Goal: Information Seeking & Learning: Learn about a topic

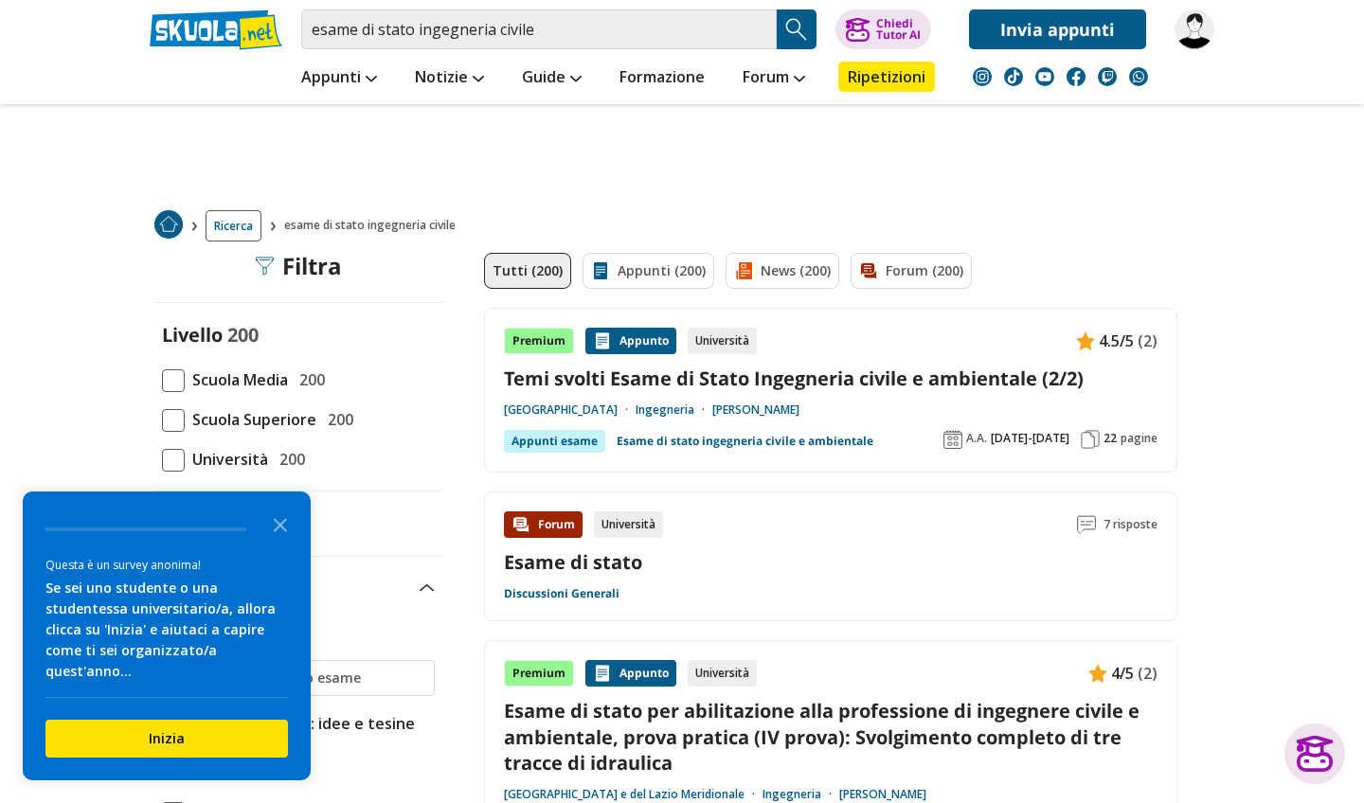
click at [591, 563] on link "Esame di stato" at bounding box center [573, 562] width 138 height 26
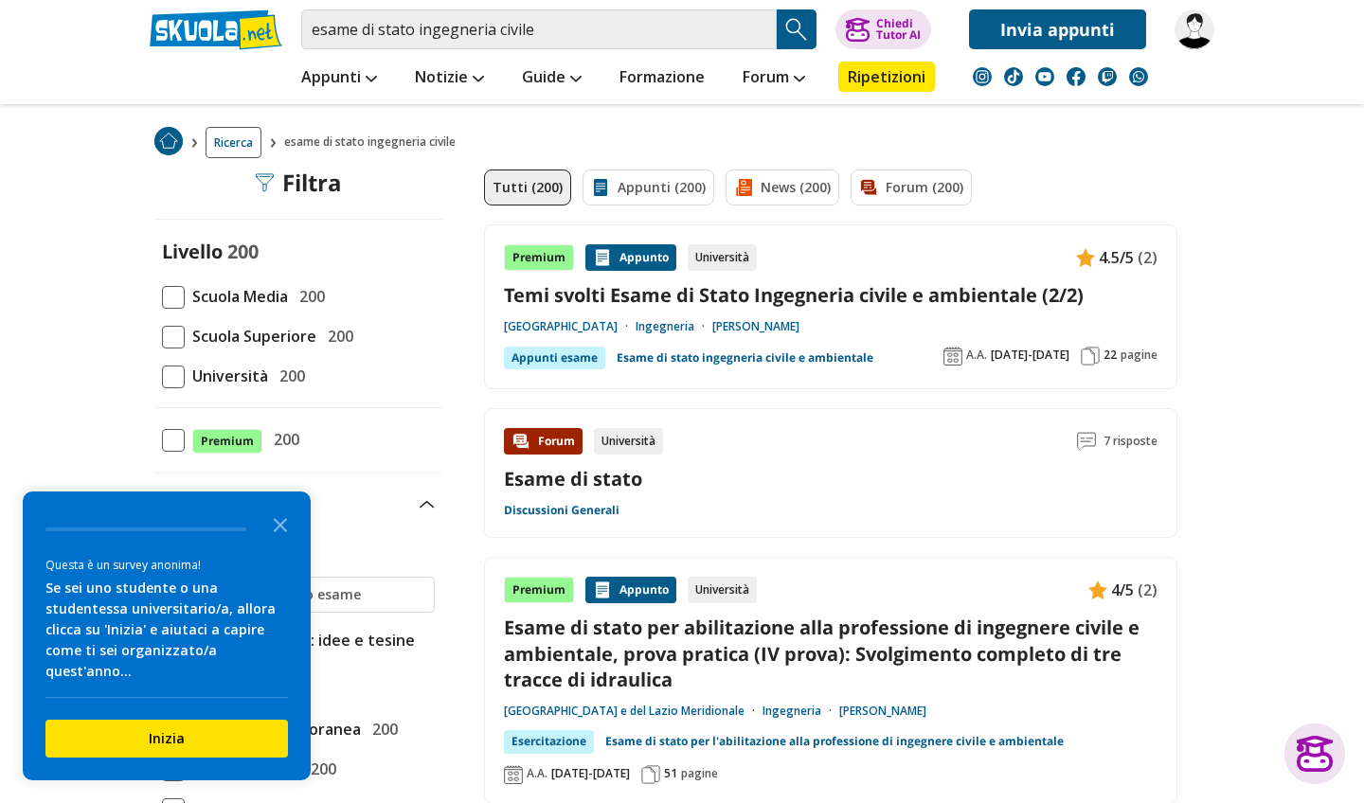
scroll to position [114, 0]
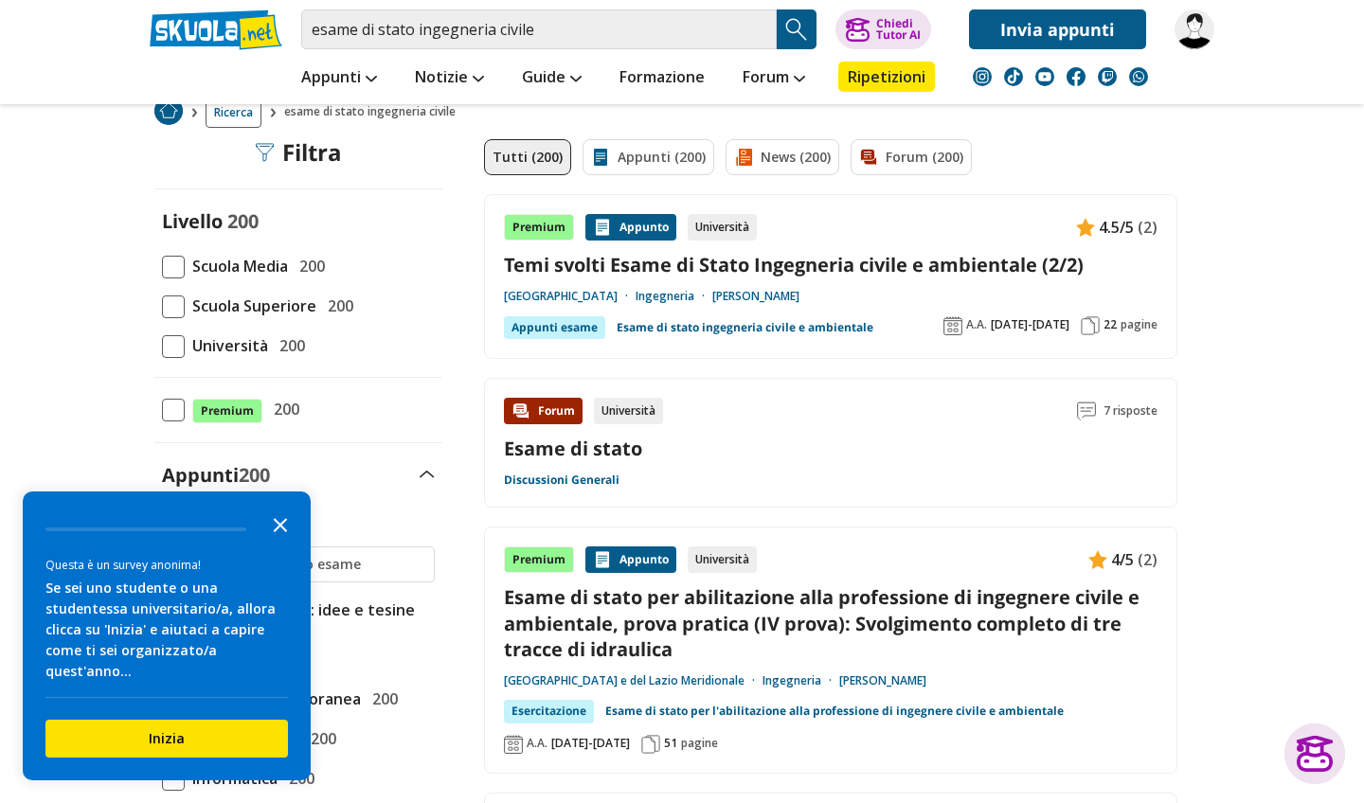
click at [280, 542] on icon "Close the survey" at bounding box center [280, 524] width 38 height 38
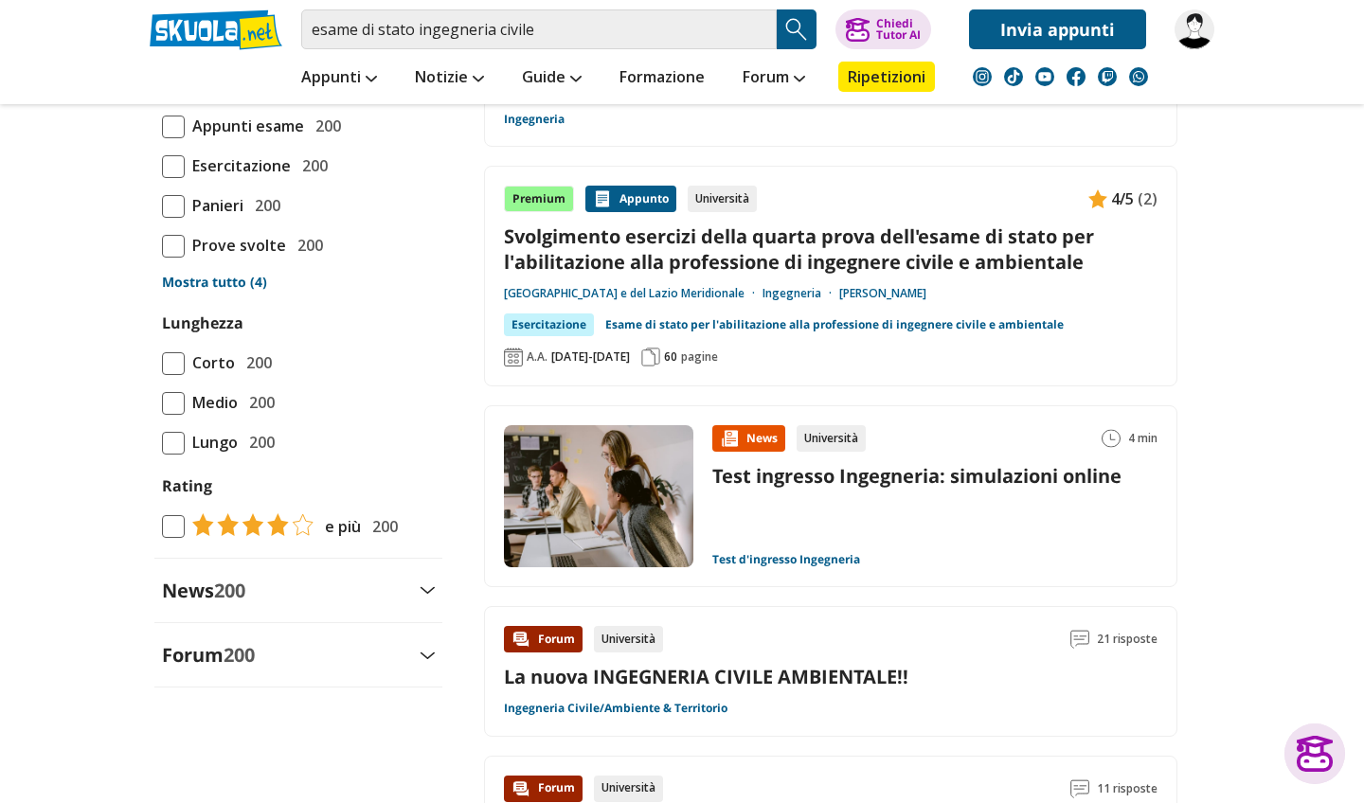
scroll to position [2047, 0]
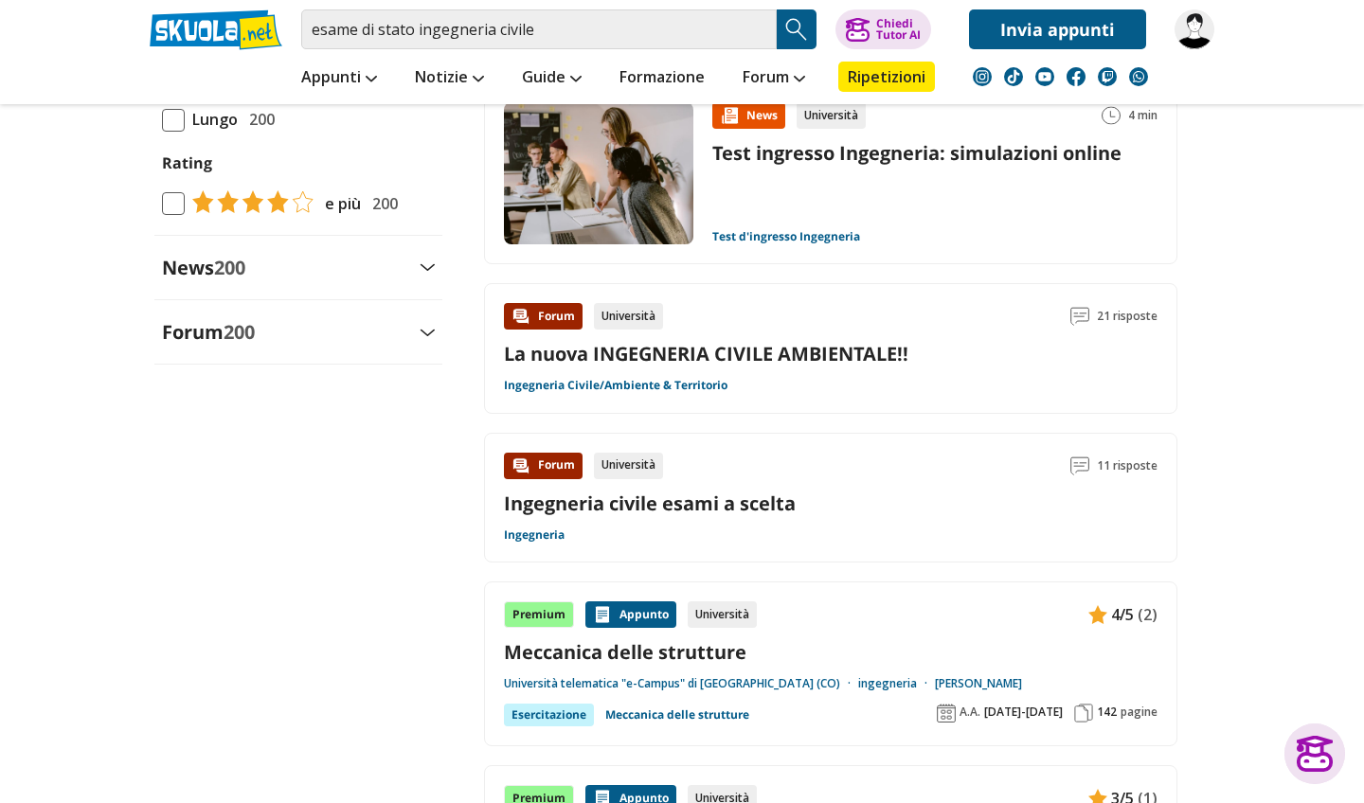
click at [753, 333] on div "Forum Università 21 risposte La nuova INGEGNERIA CIVILE AMBIENTALE!! Ingegneria…" at bounding box center [830, 348] width 653 height 91
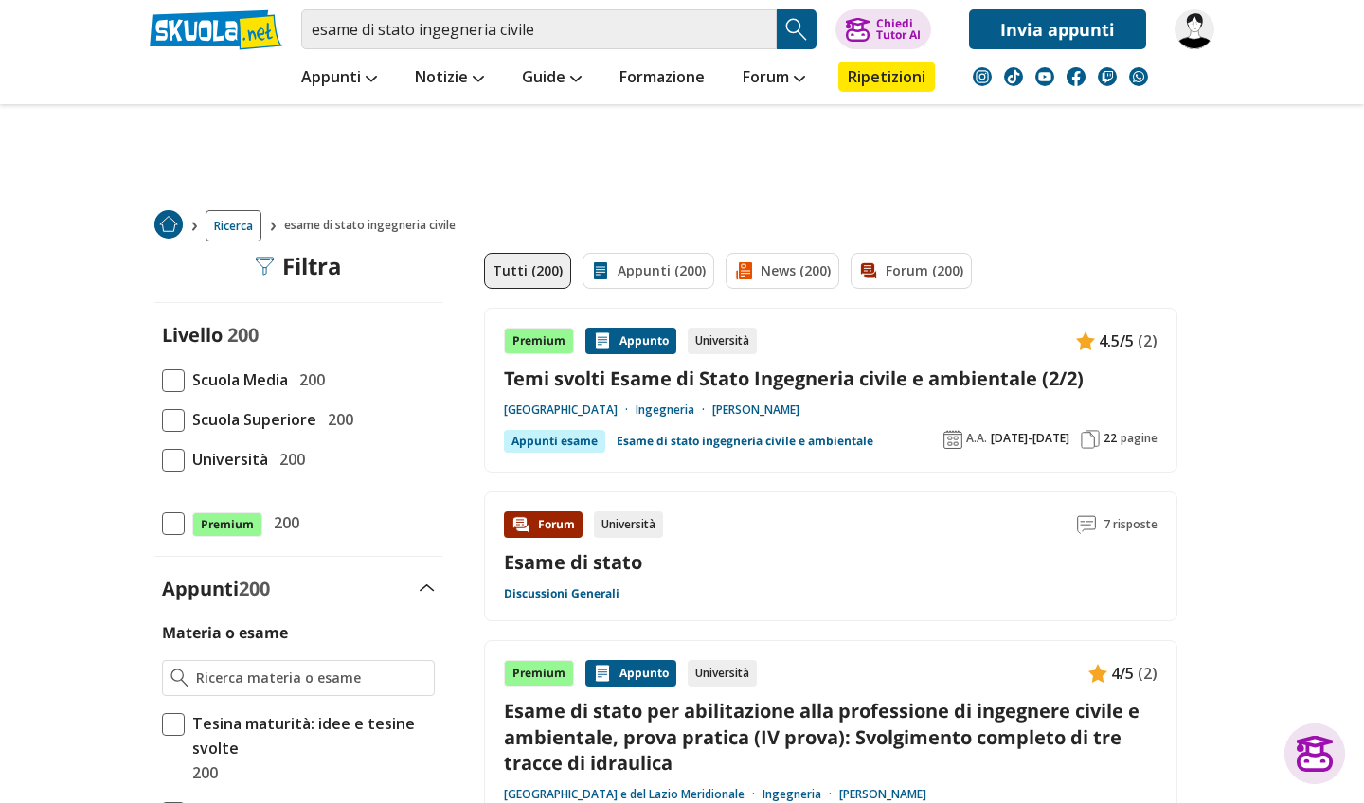
scroll to position [0, 0]
click at [733, 387] on link "Temi svolti Esame di Stato Ingegneria civile e ambientale (2/2)" at bounding box center [830, 378] width 653 height 26
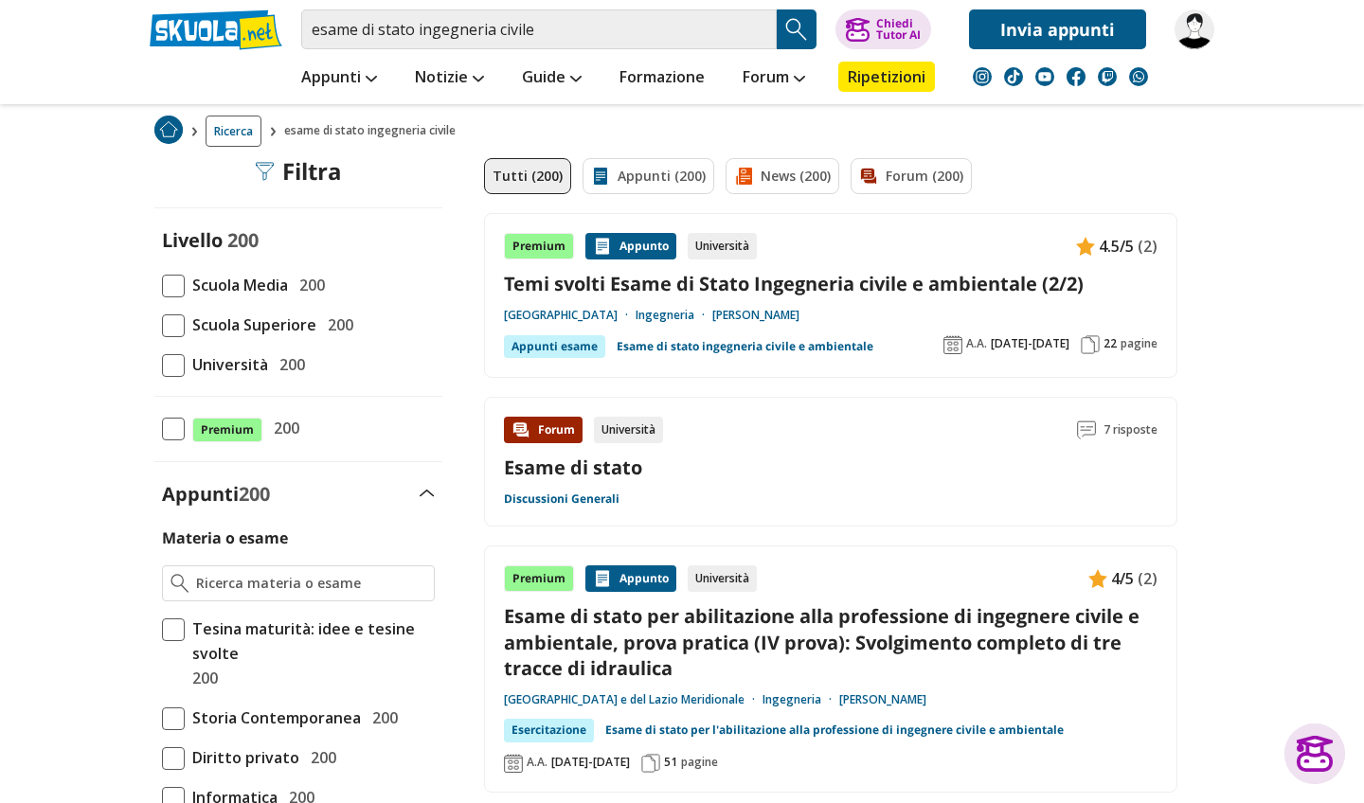
scroll to position [111, 0]
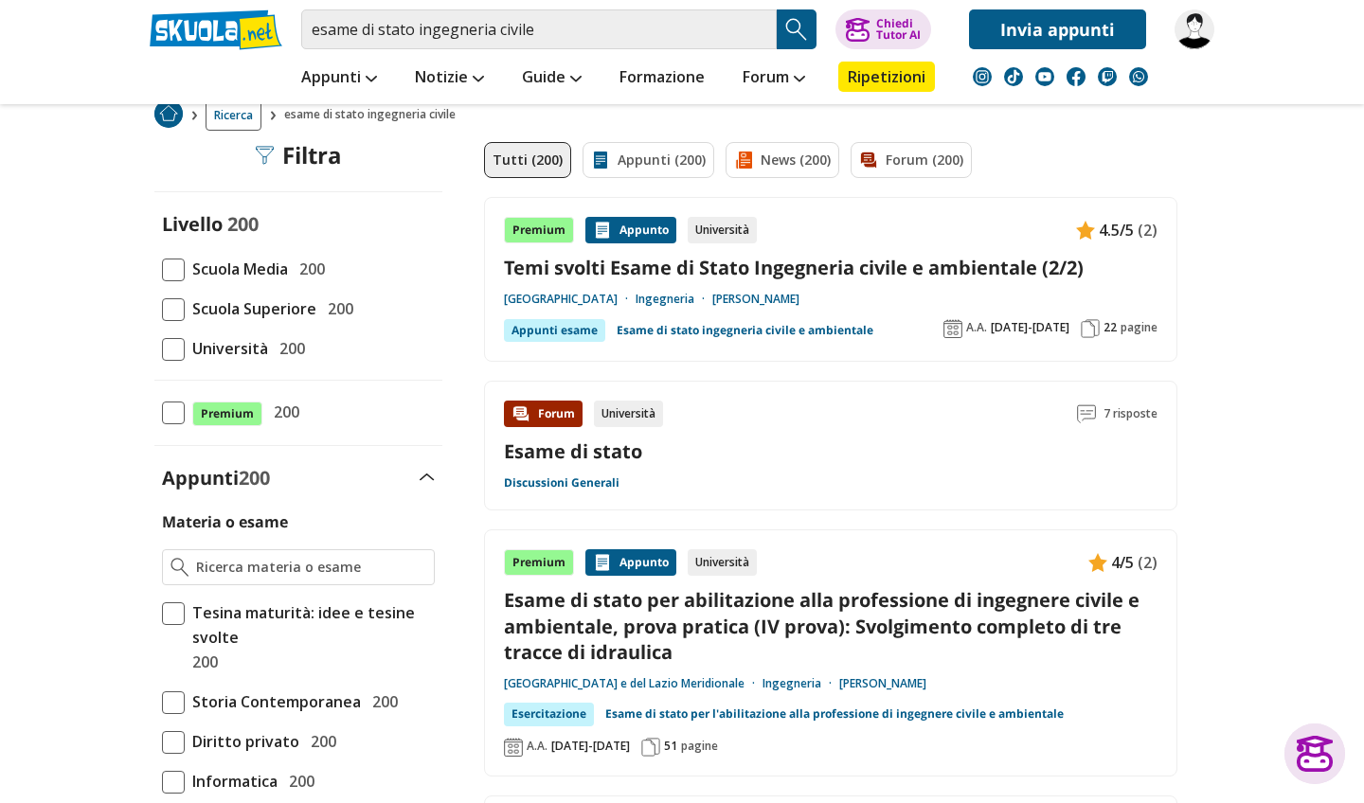
click at [794, 605] on link "Esame di stato per abilitazione alla professione di ingegnere civile e ambienta…" at bounding box center [830, 626] width 653 height 78
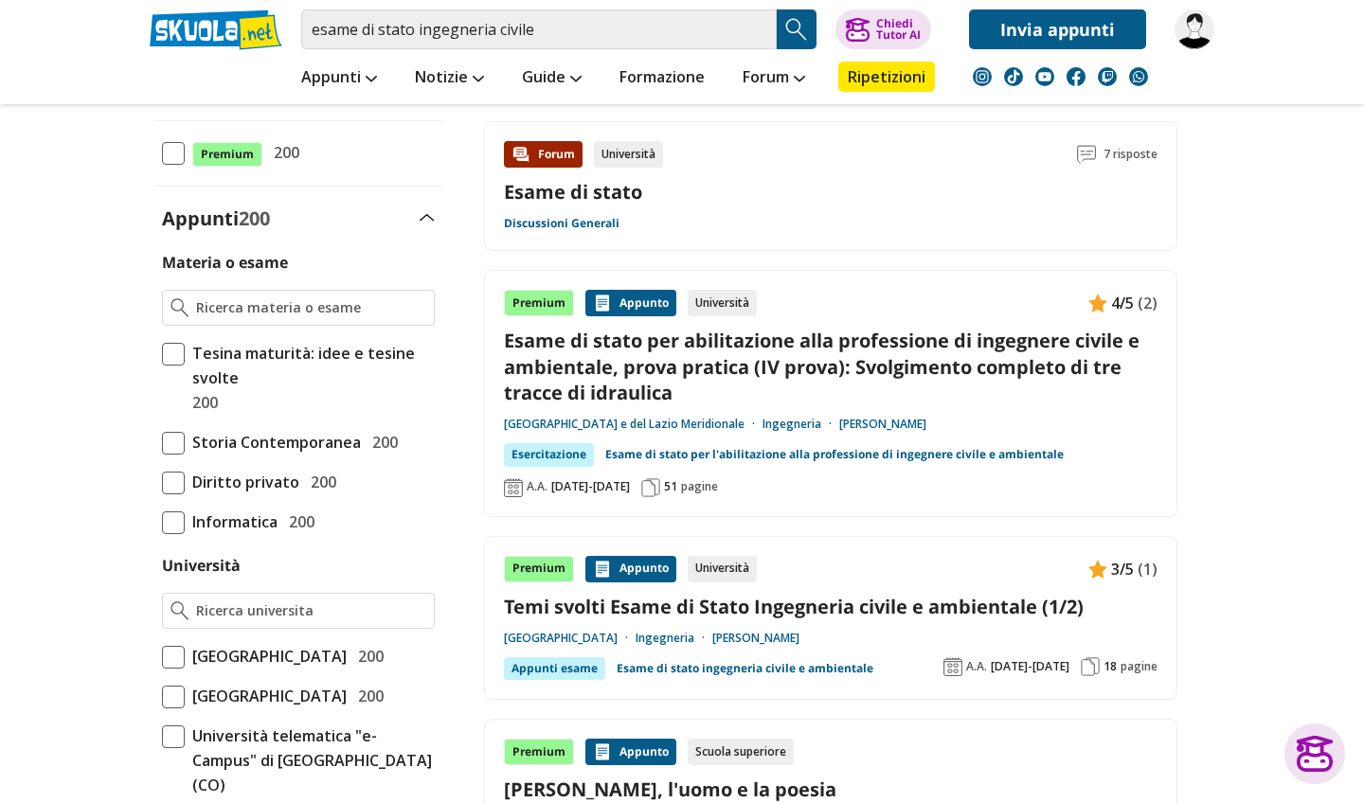
scroll to position [369, 0]
click at [945, 606] on link "Temi svolti Esame di Stato Ingegneria civile e ambientale (1/2)" at bounding box center [830, 608] width 653 height 26
